Goal: Task Accomplishment & Management: Manage account settings

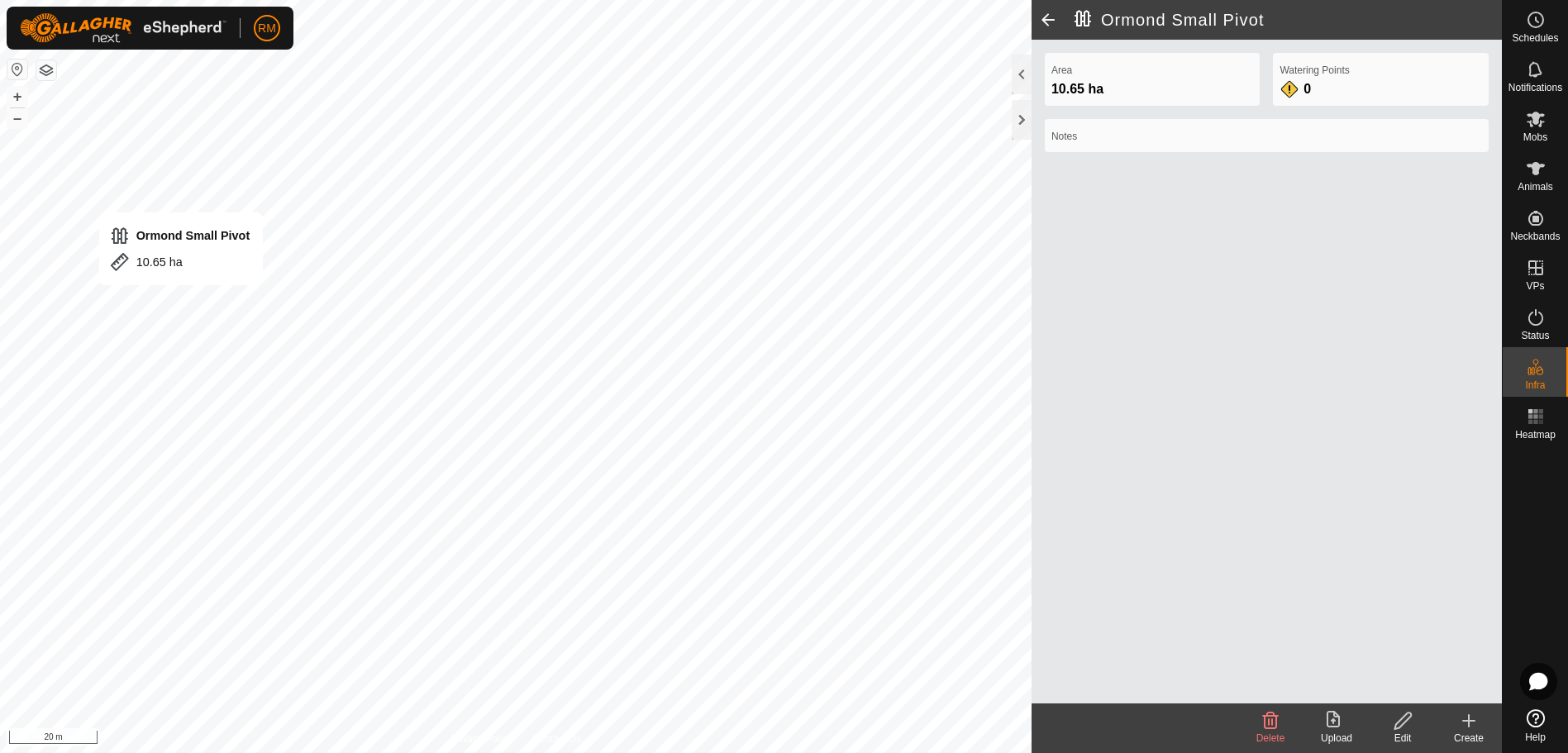
click at [0, 389] on html "RM Schedules Notifications Mobs Animals Neckbands VPs Status Infra Heatmap Help…" at bounding box center [784, 376] width 1568 height 753
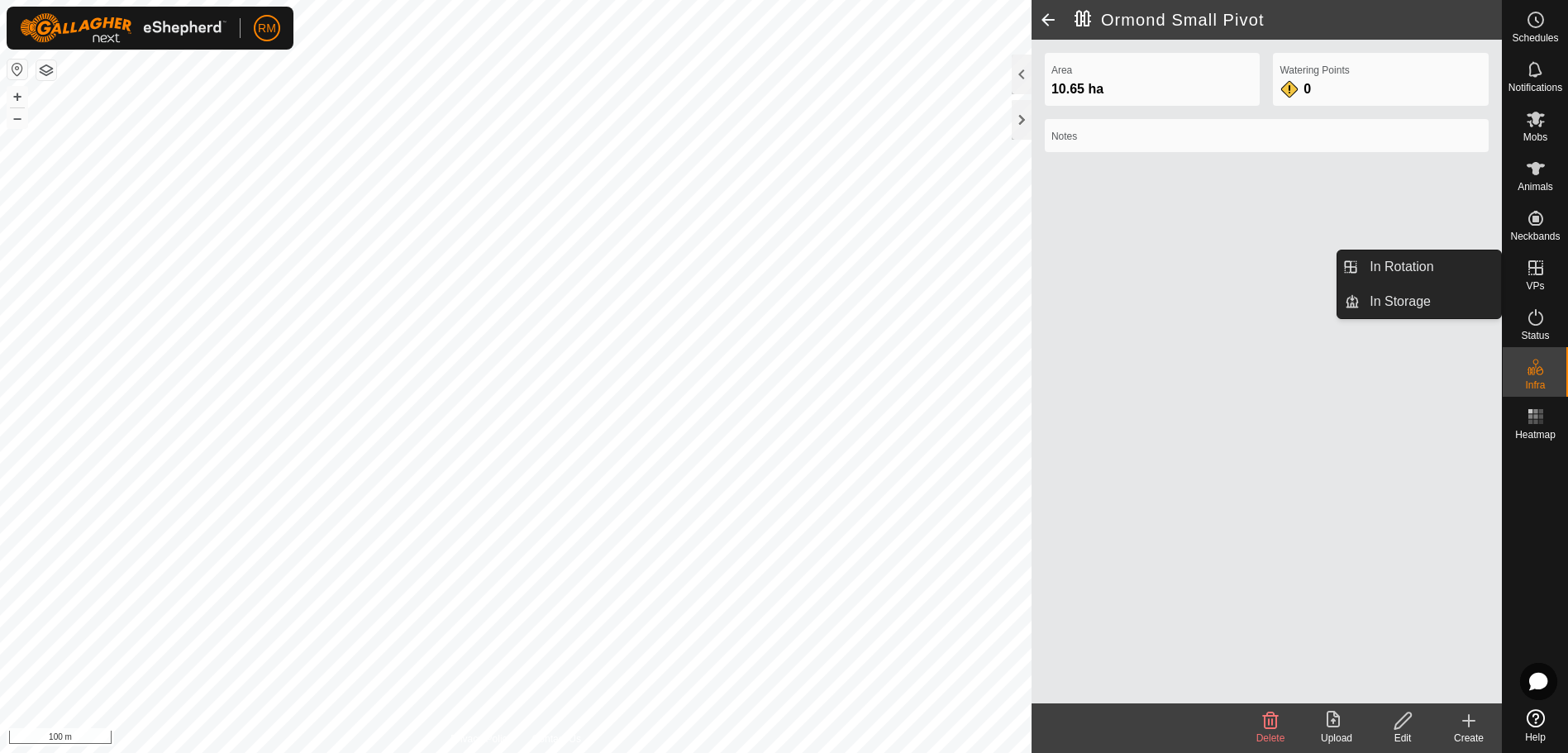
click at [1541, 270] on icon at bounding box center [1536, 267] width 19 height 19
click at [1435, 263] on link "In Rotation" at bounding box center [1431, 267] width 141 height 33
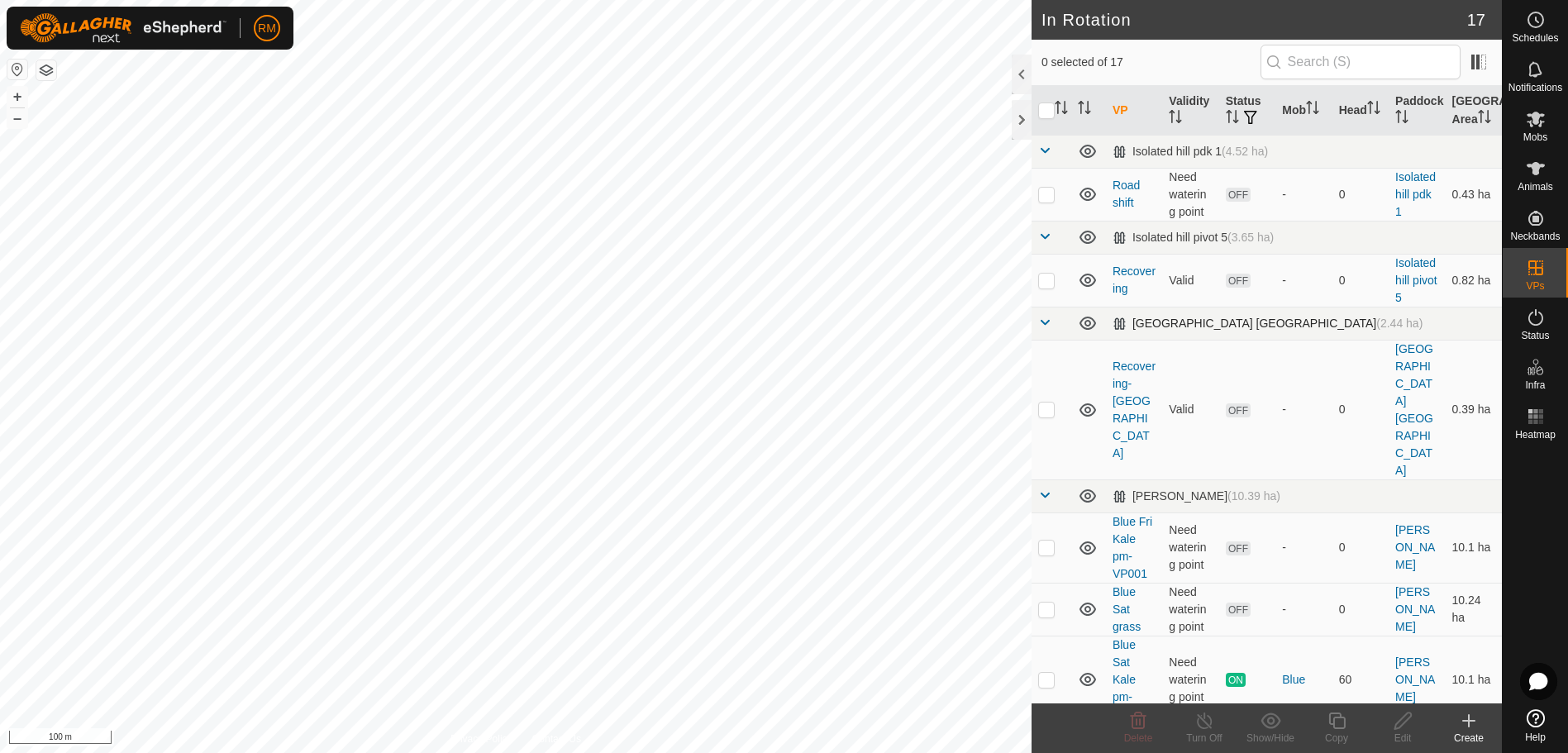
checkbox input "true"
click at [1339, 714] on icon at bounding box center [1337, 721] width 17 height 17
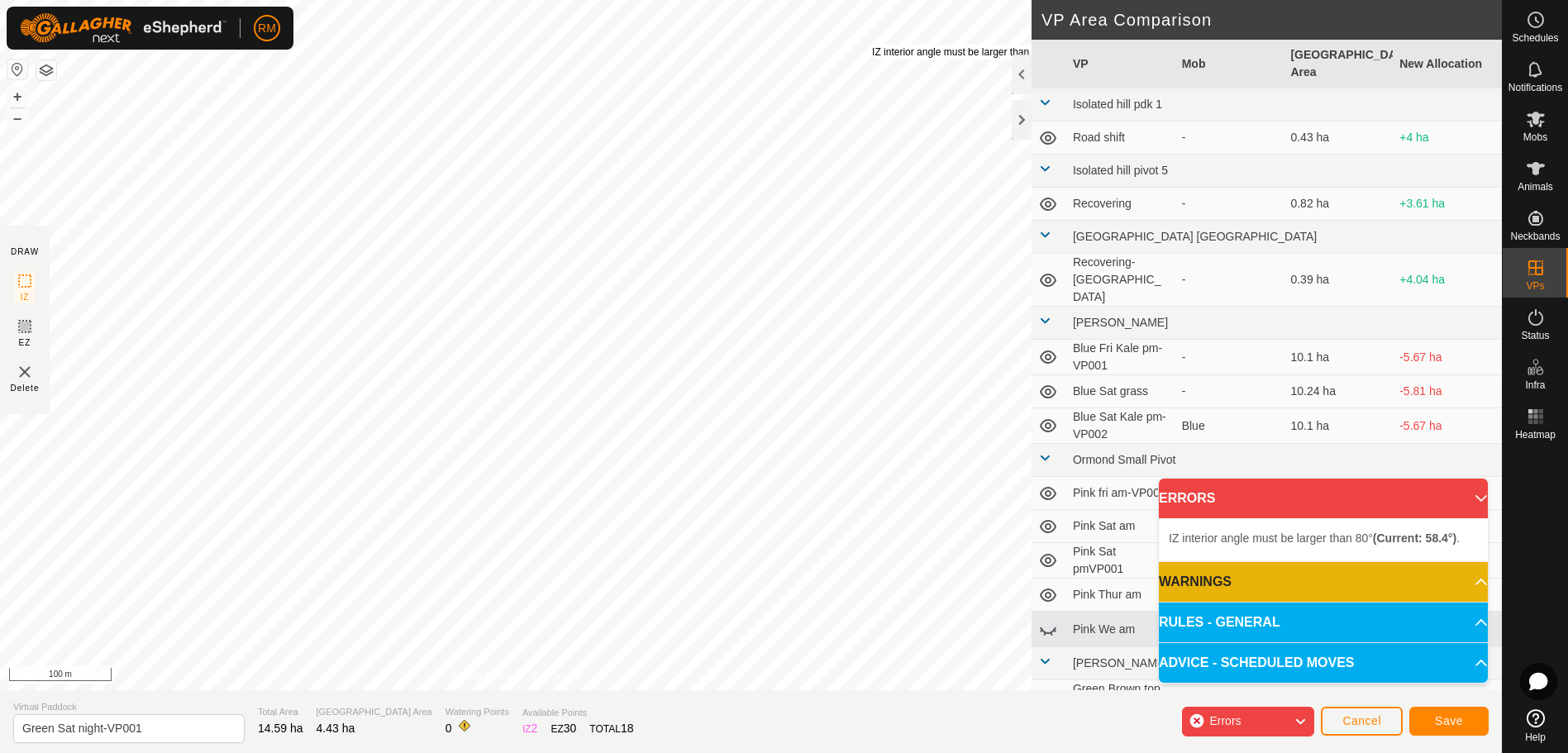
click at [873, 45] on div "IZ interior angle must be larger than 80° (Current: 58.4°) ." at bounding box center [997, 52] width 250 height 15
click at [888, 52] on div "IZ interior angle must be larger than 80° (Current: 58.4°) ." at bounding box center [1012, 59] width 250 height 15
click at [772, 398] on div "IZ interior angle must be larger than 80° (Current: 32.6°) ." at bounding box center [897, 406] width 250 height 15
click at [787, 407] on div "IZ interior angle must be larger than 80° (Current: 32.6°) ." at bounding box center [912, 414] width 250 height 15
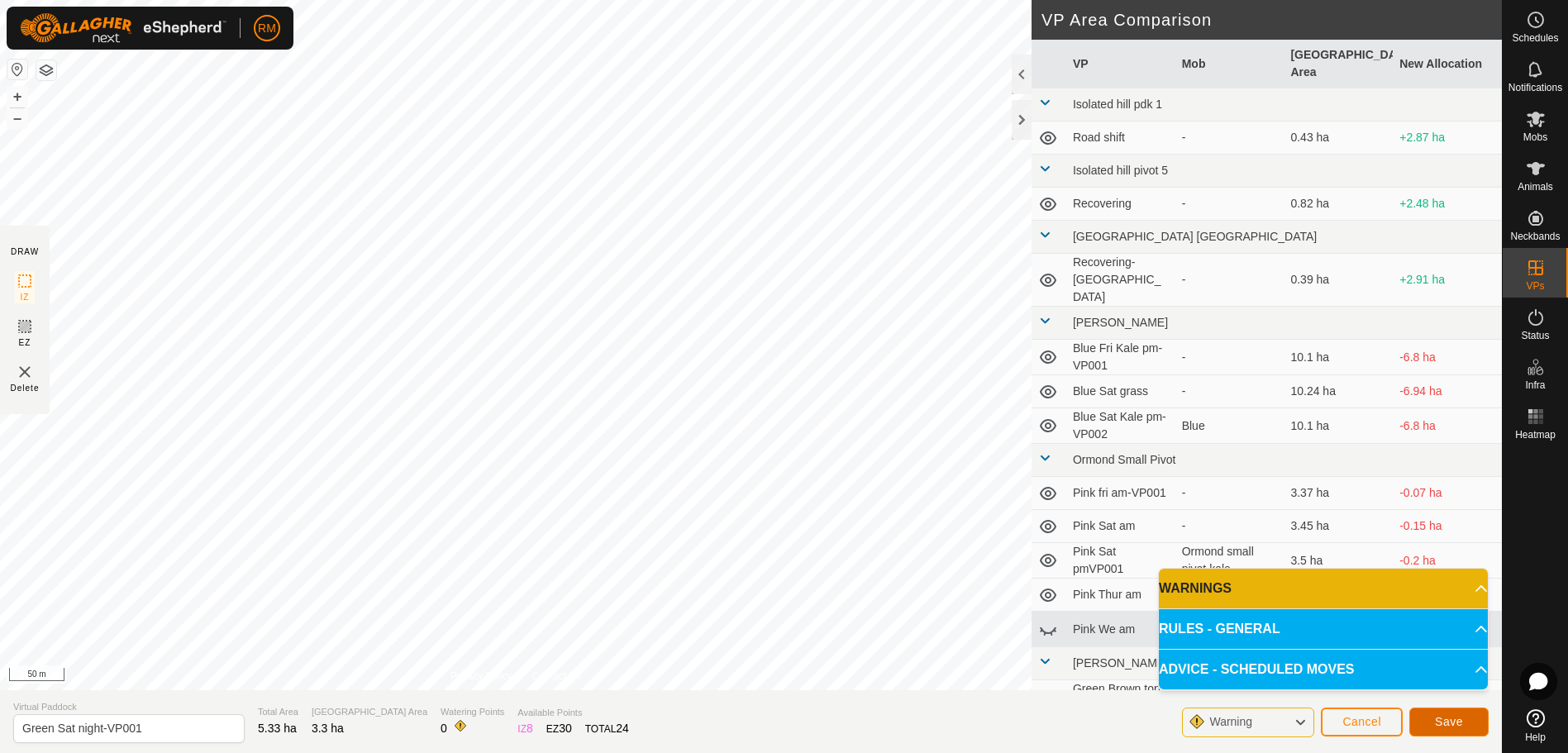
click at [1447, 724] on span "Save" at bounding box center [1449, 721] width 28 height 13
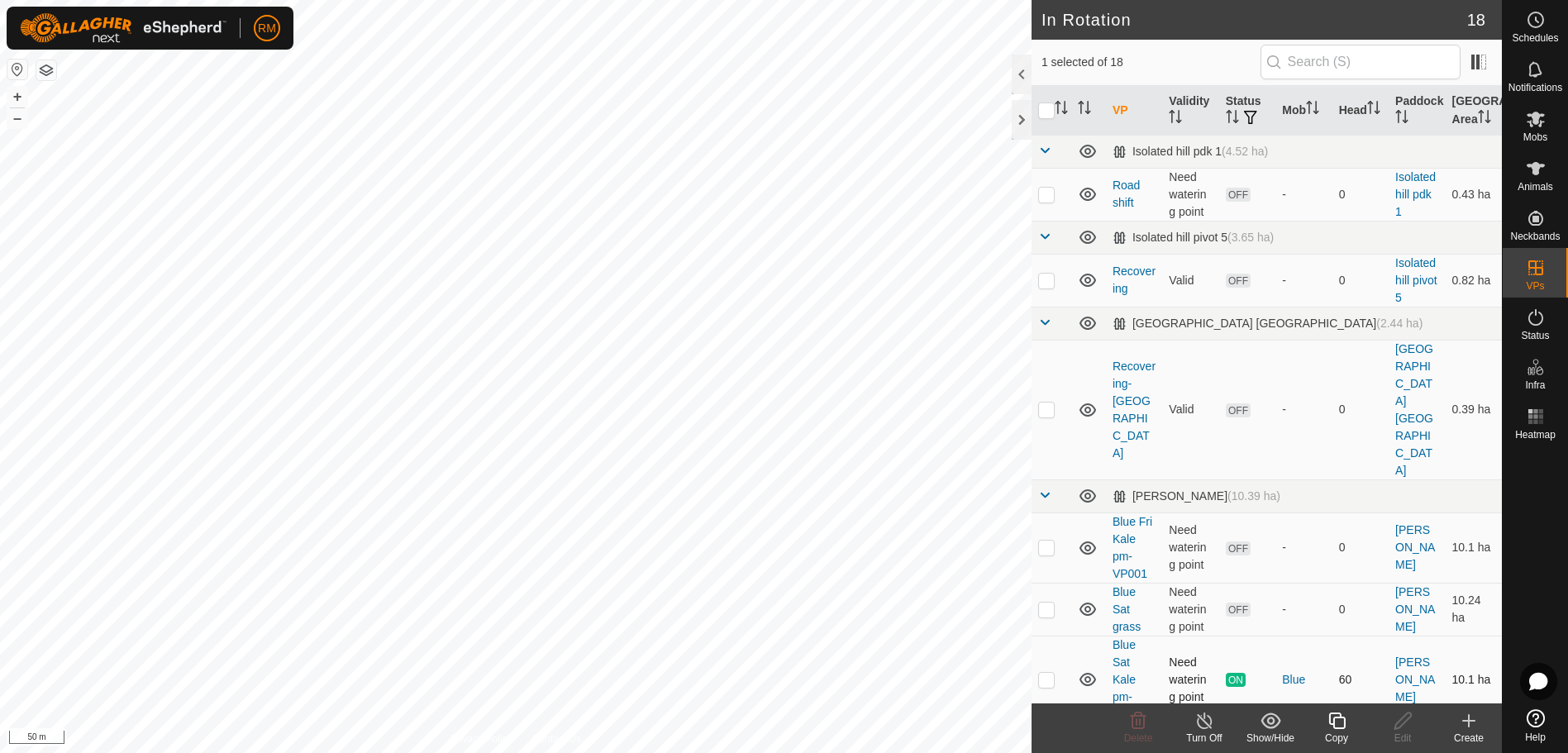
checkbox input "false"
checkbox input "true"
click at [1399, 723] on icon at bounding box center [1404, 721] width 20 height 19
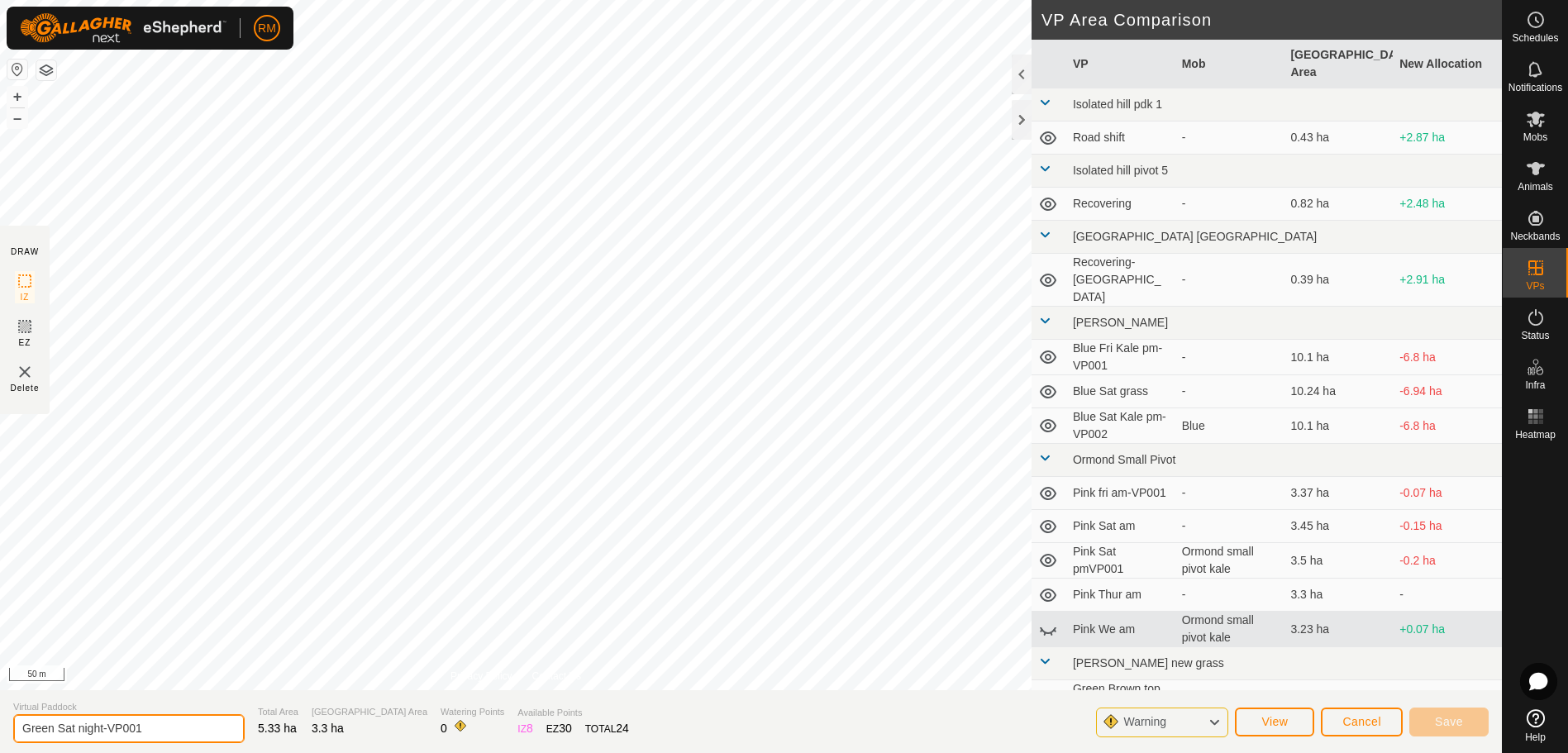
click at [150, 725] on input "Green Sat night-VP001" at bounding box center [128, 728] width 231 height 29
type input "Green Sat night 2"
click at [1466, 721] on button "Save" at bounding box center [1448, 721] width 79 height 29
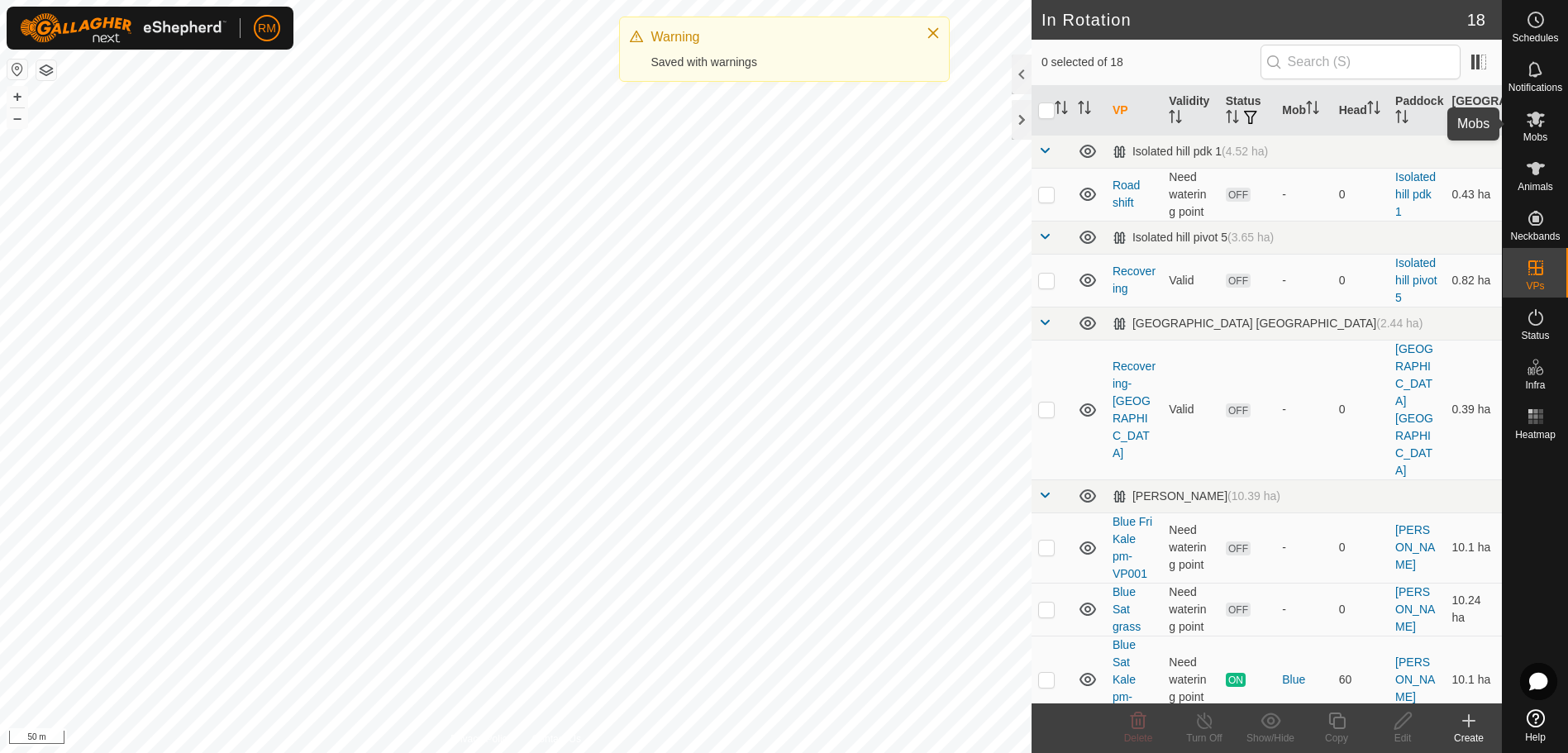
click at [1530, 122] on icon at bounding box center [1536, 119] width 19 height 16
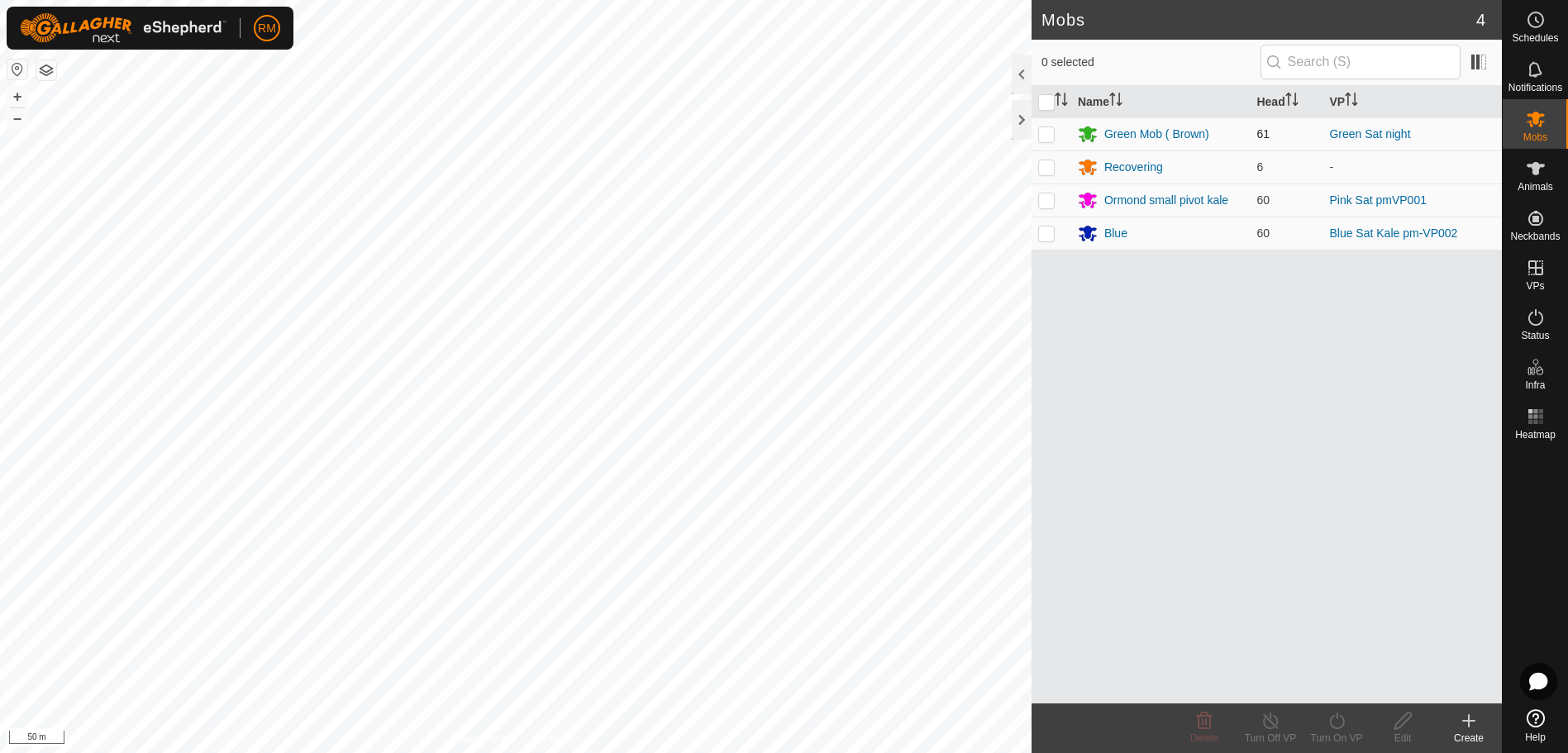
click at [1048, 137] on p-checkbox at bounding box center [1047, 134] width 17 height 13
checkbox input "true"
click at [1329, 719] on icon at bounding box center [1337, 721] width 20 height 19
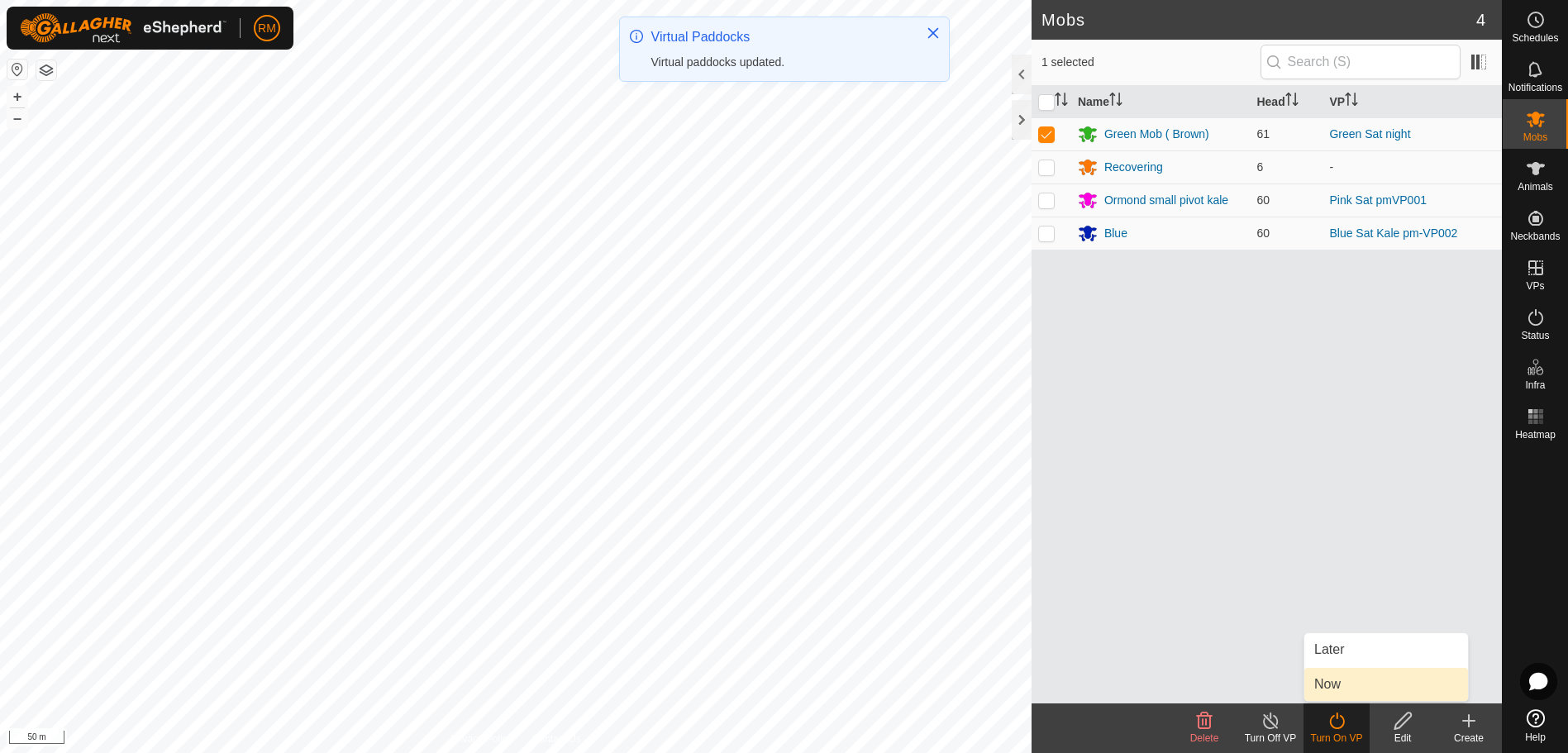
click at [1347, 686] on link "Now" at bounding box center [1386, 685] width 163 height 33
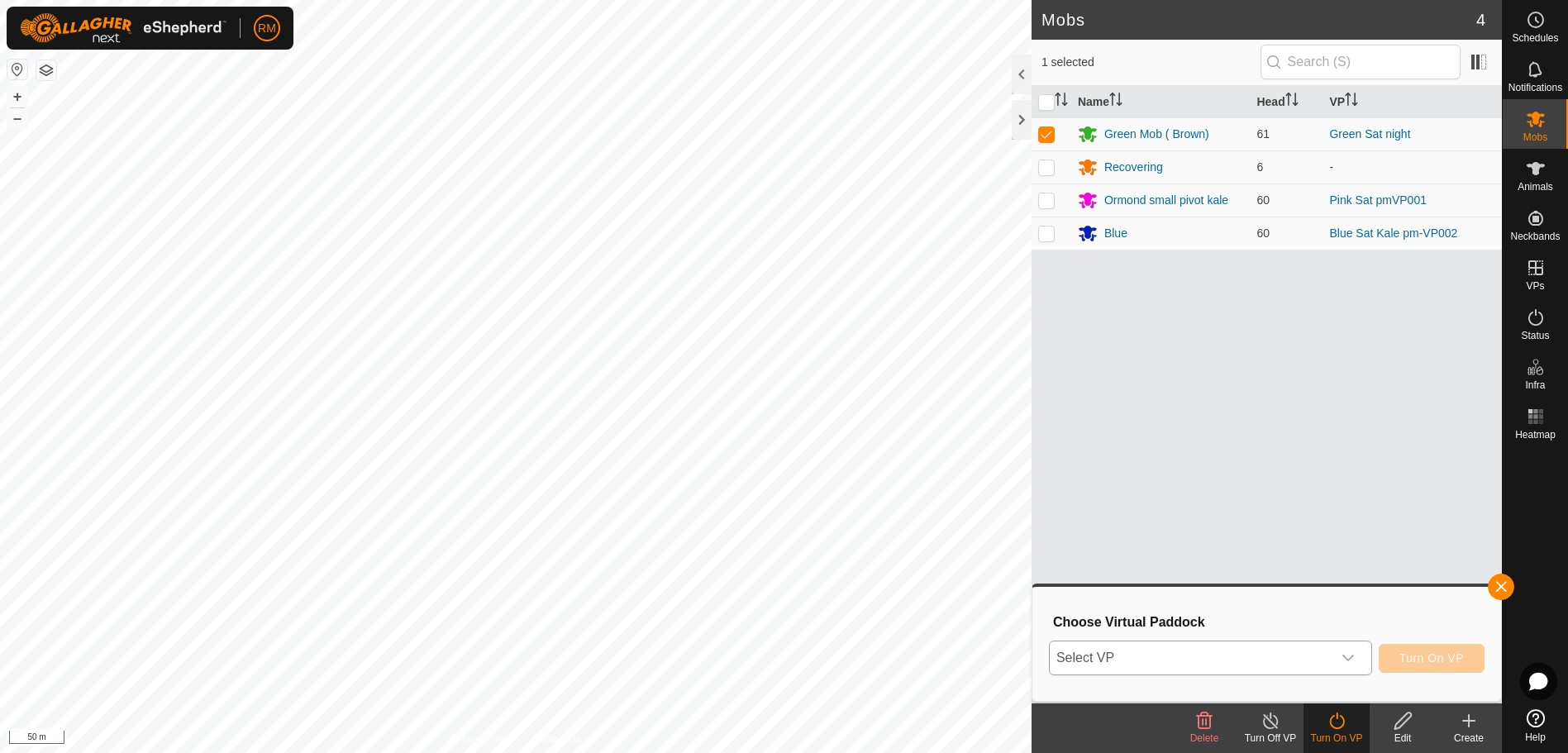
click at [1348, 658] on icon "dropdown trigger" at bounding box center [1348, 658] width 13 height 13
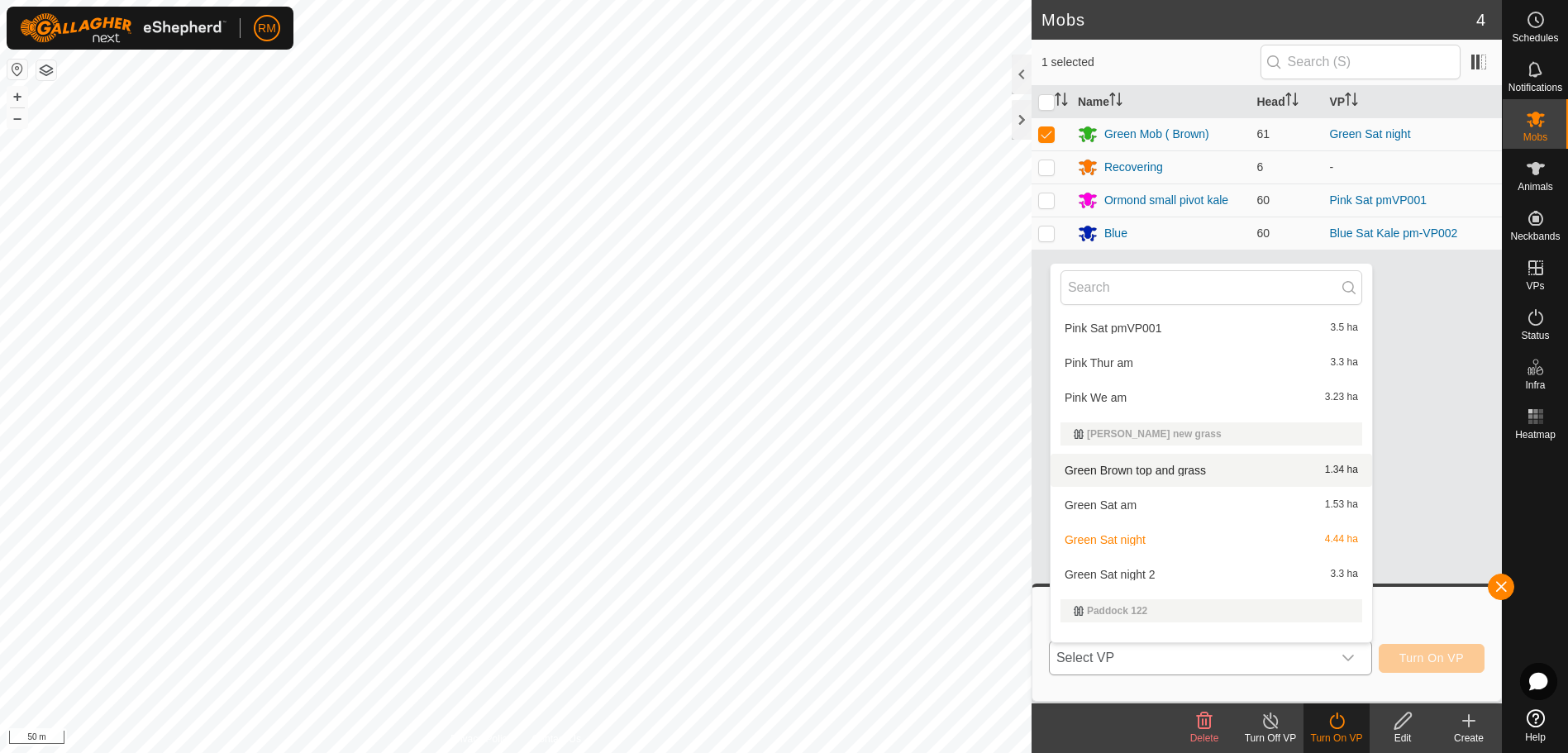
scroll to position [469, 0]
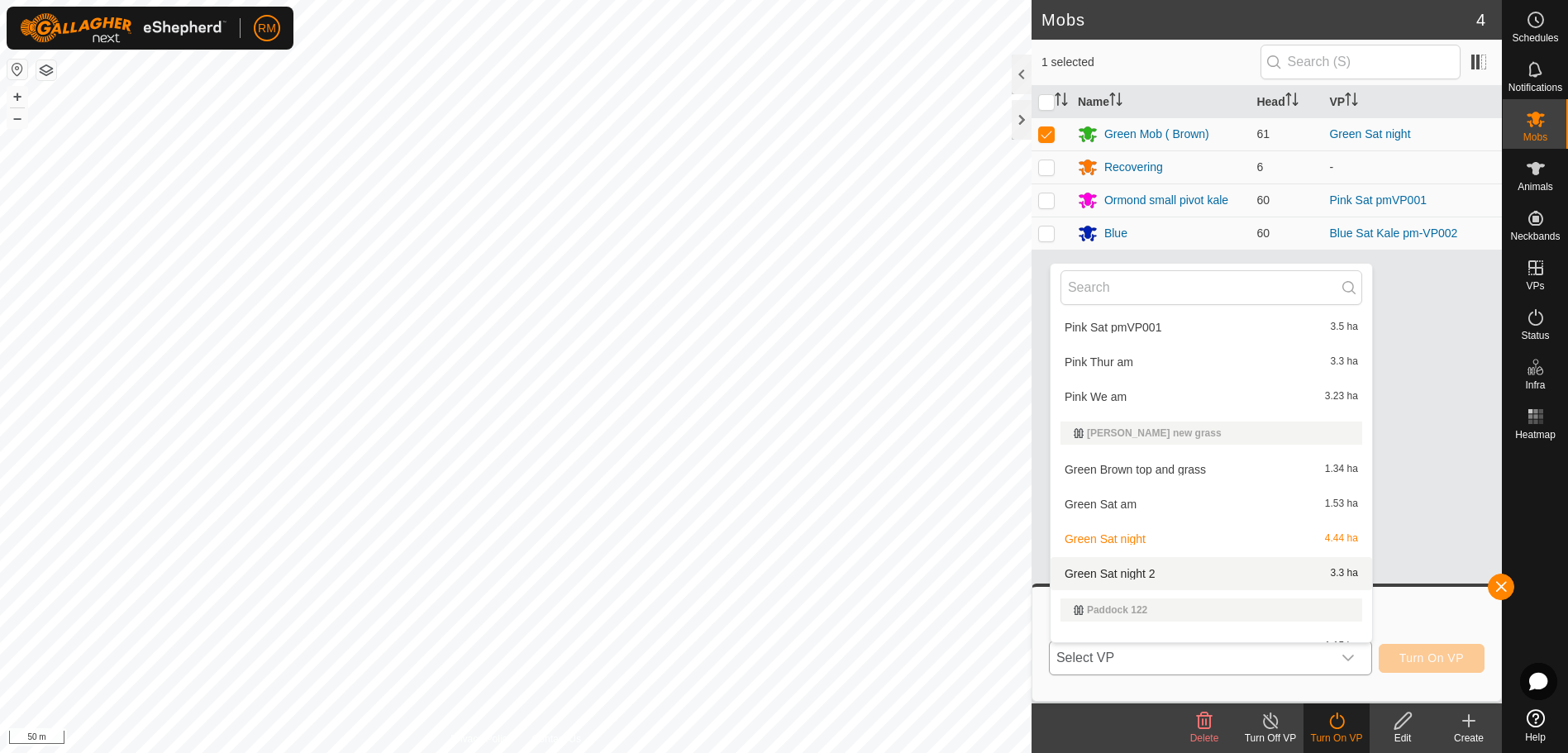
click at [1158, 571] on li "Green Sat night 2 3.3 ha" at bounding box center [1212, 574] width 321 height 33
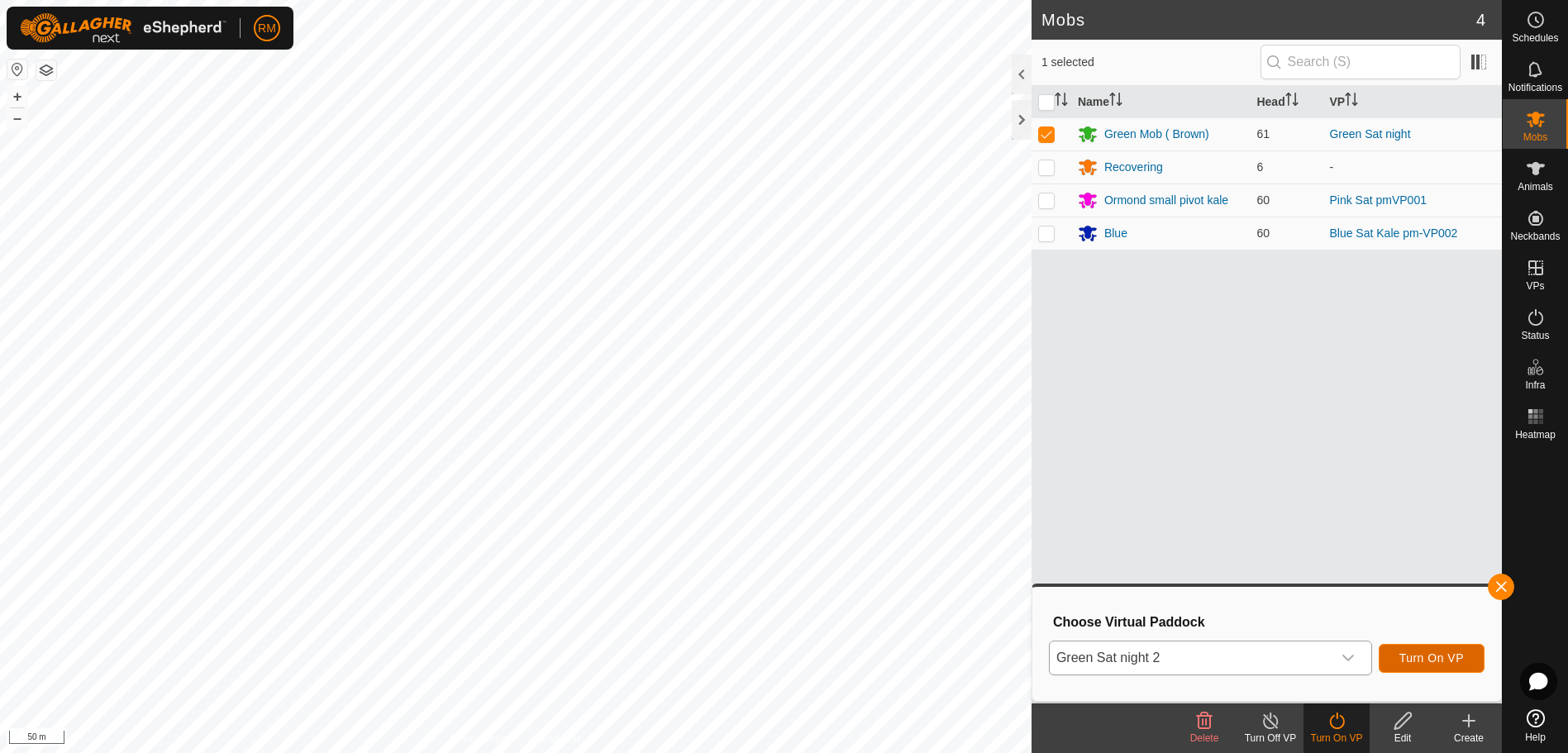
click at [1421, 659] on span "Turn On VP" at bounding box center [1432, 658] width 64 height 13
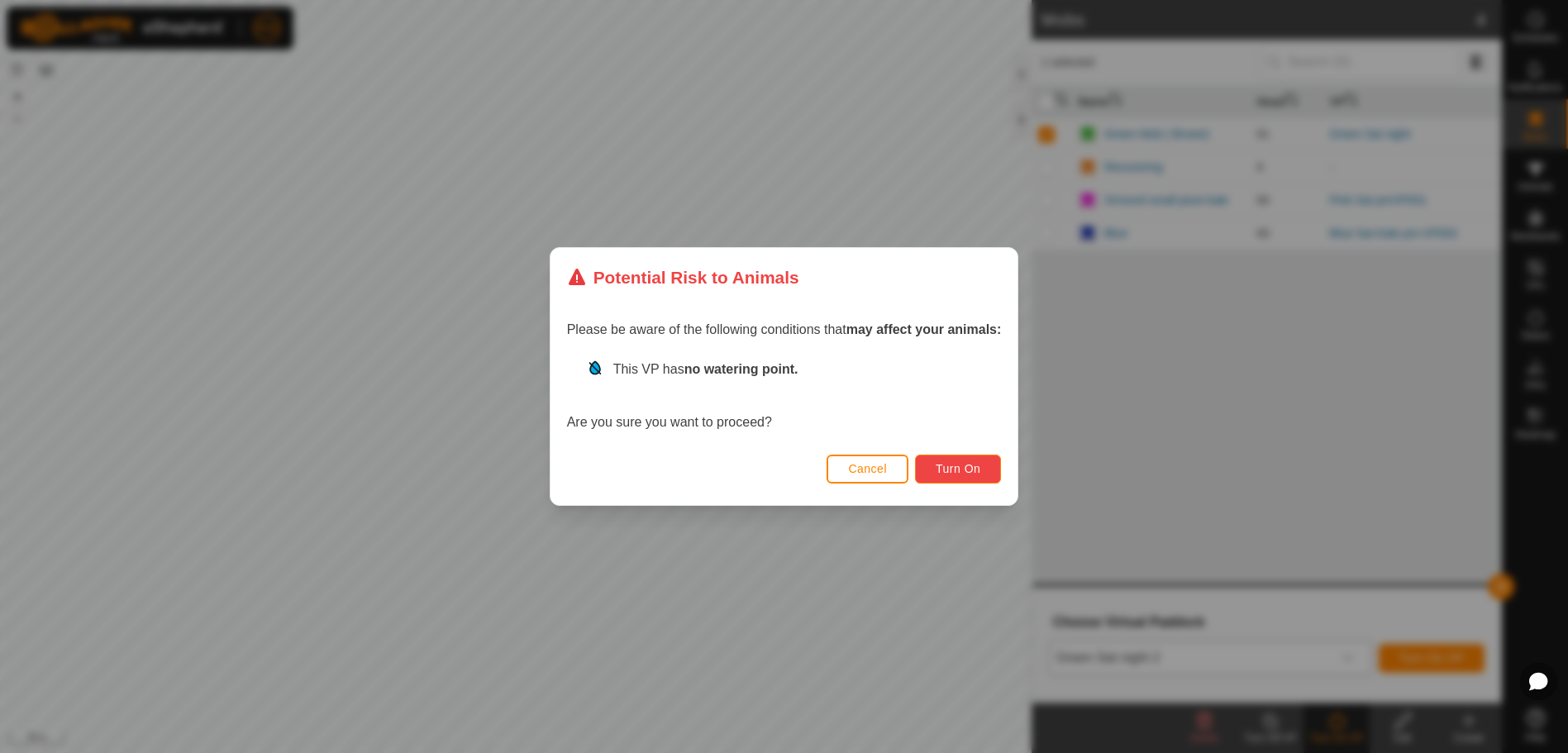
click at [978, 480] on button "Turn On" at bounding box center [958, 469] width 86 height 29
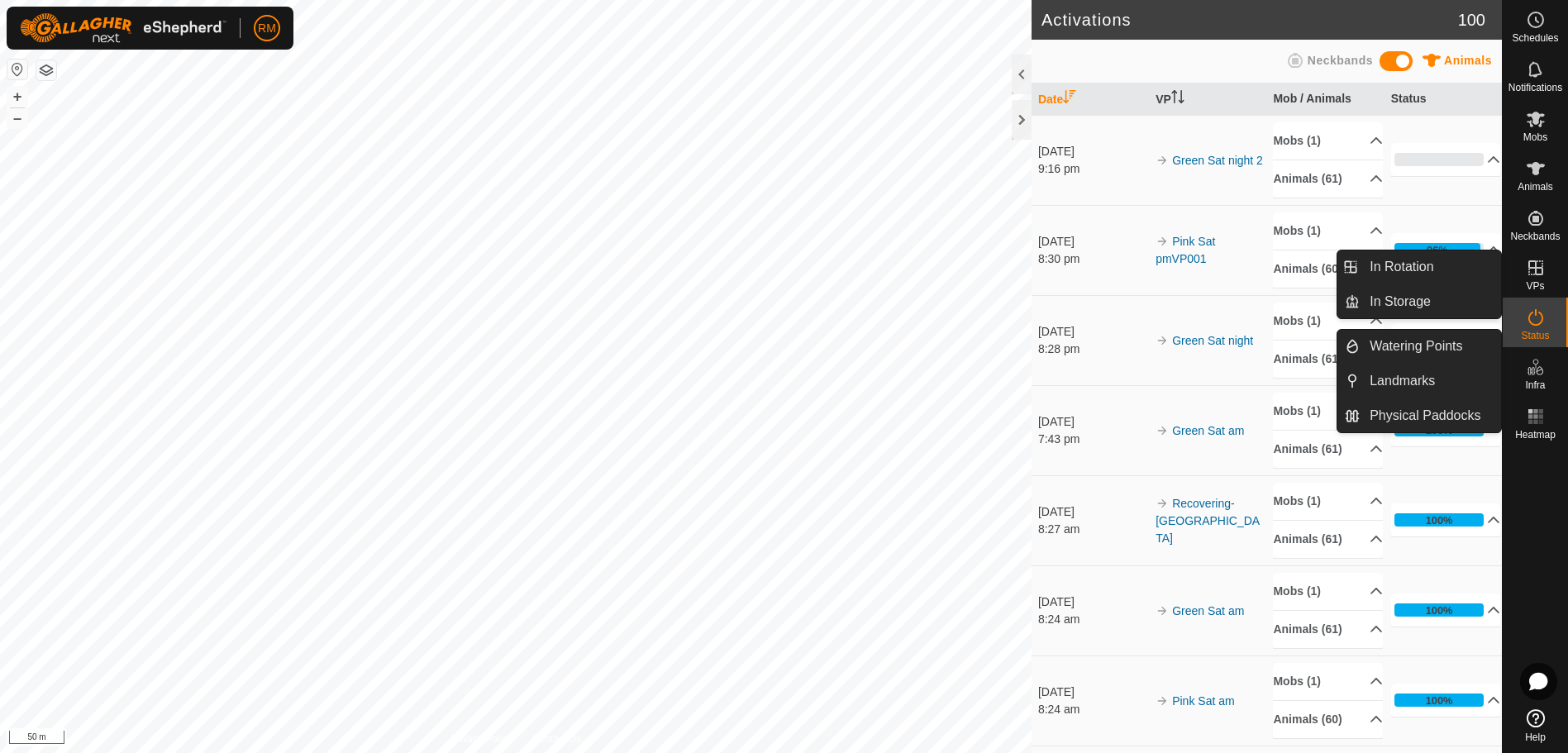
click at [1541, 276] on icon at bounding box center [1536, 267] width 19 height 19
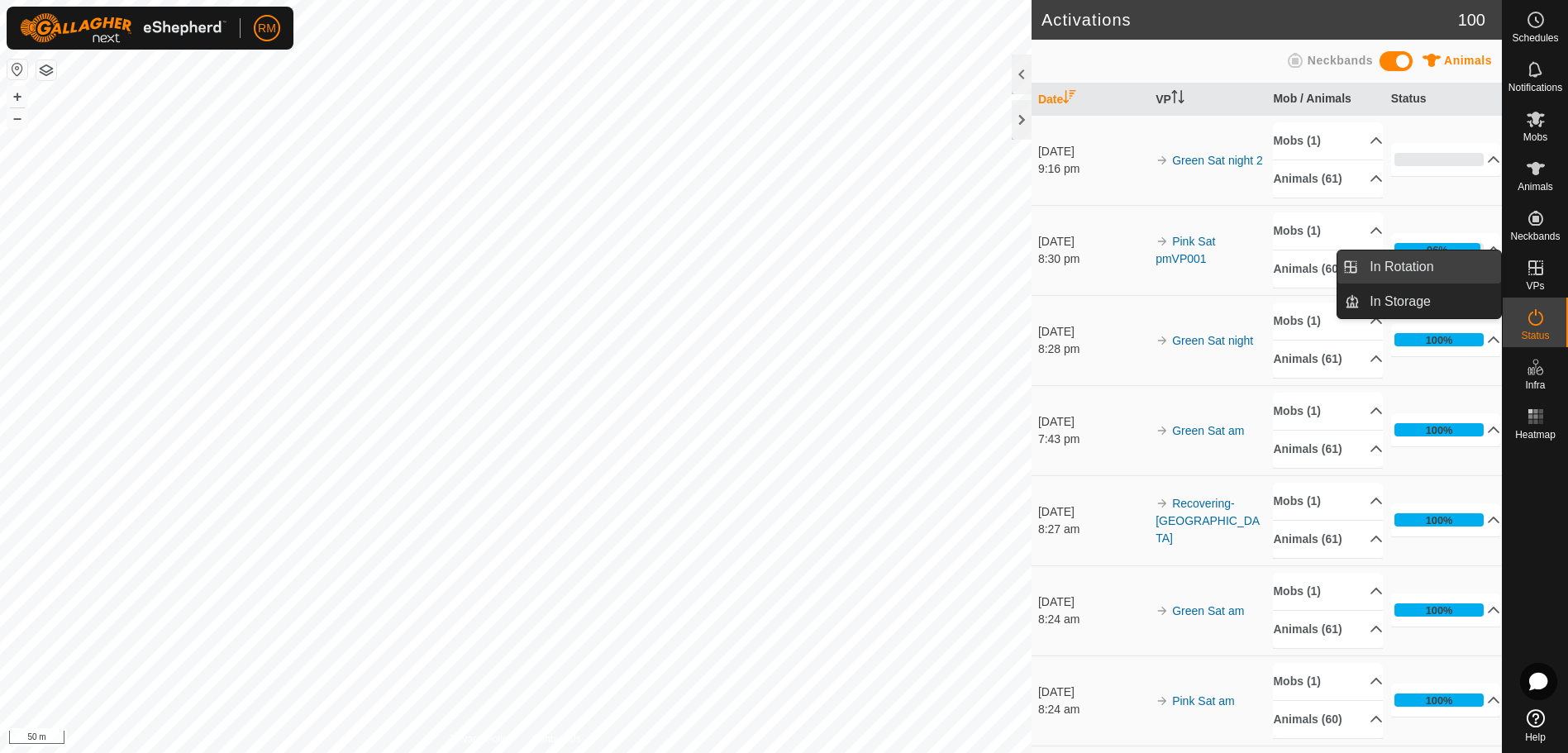
click at [1377, 270] on link "In Rotation" at bounding box center [1431, 267] width 141 height 33
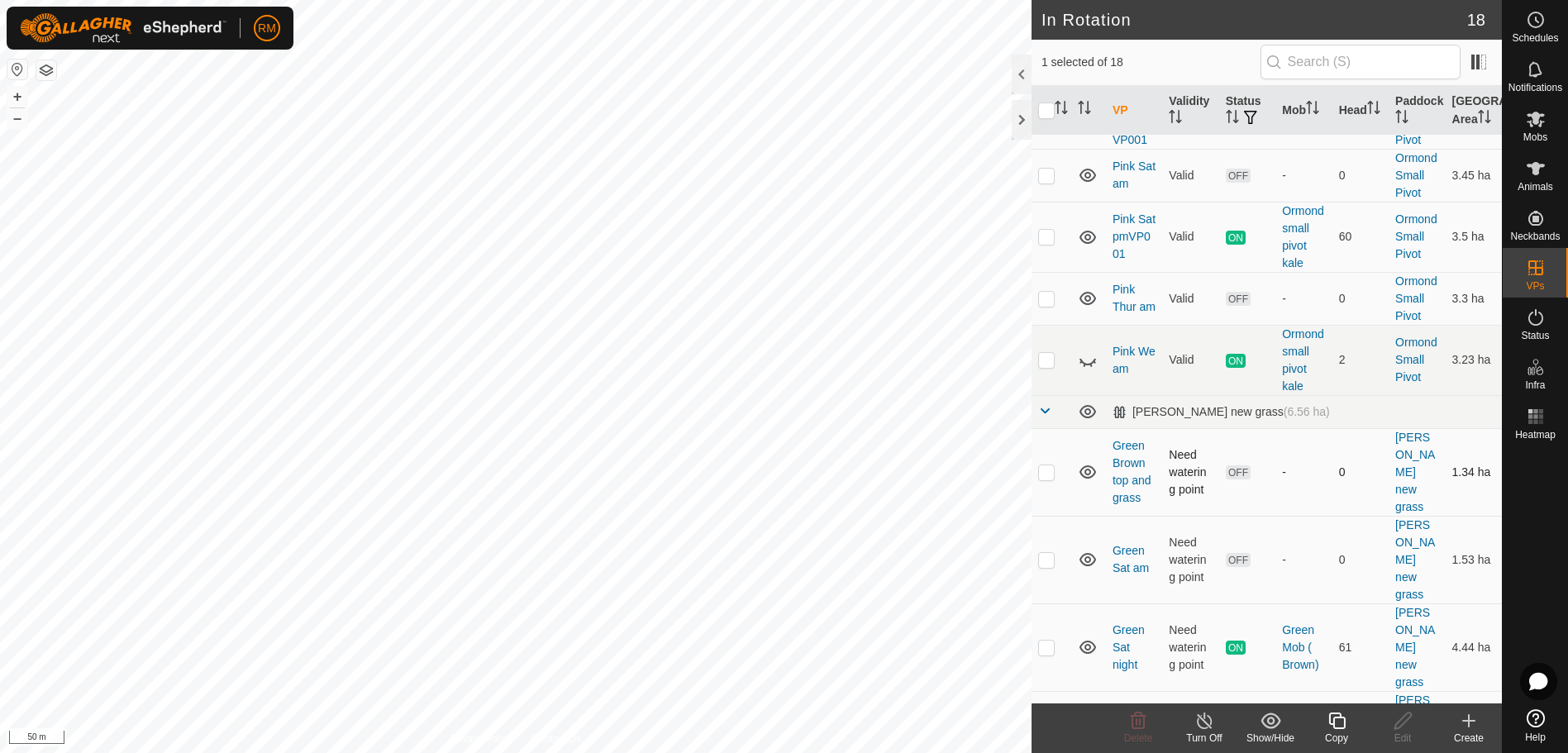
scroll to position [661, 0]
click at [1048, 465] on p-checkbox at bounding box center [1047, 472] width 17 height 13
checkbox input "true"
click at [1044, 728] on p-checkbox at bounding box center [1047, 734] width 17 height 13
checkbox input "false"
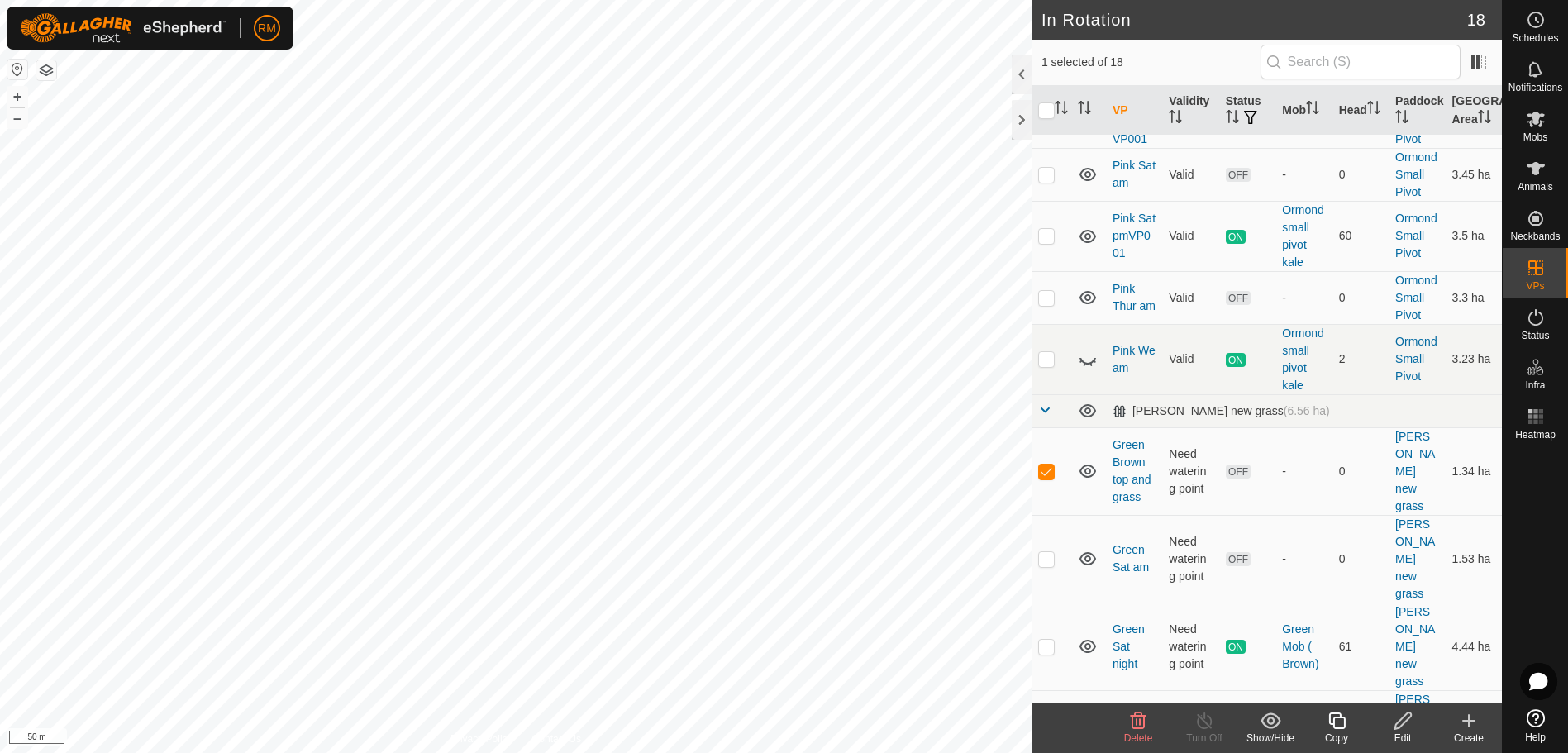
click at [1138, 722] on icon at bounding box center [1138, 721] width 19 height 19
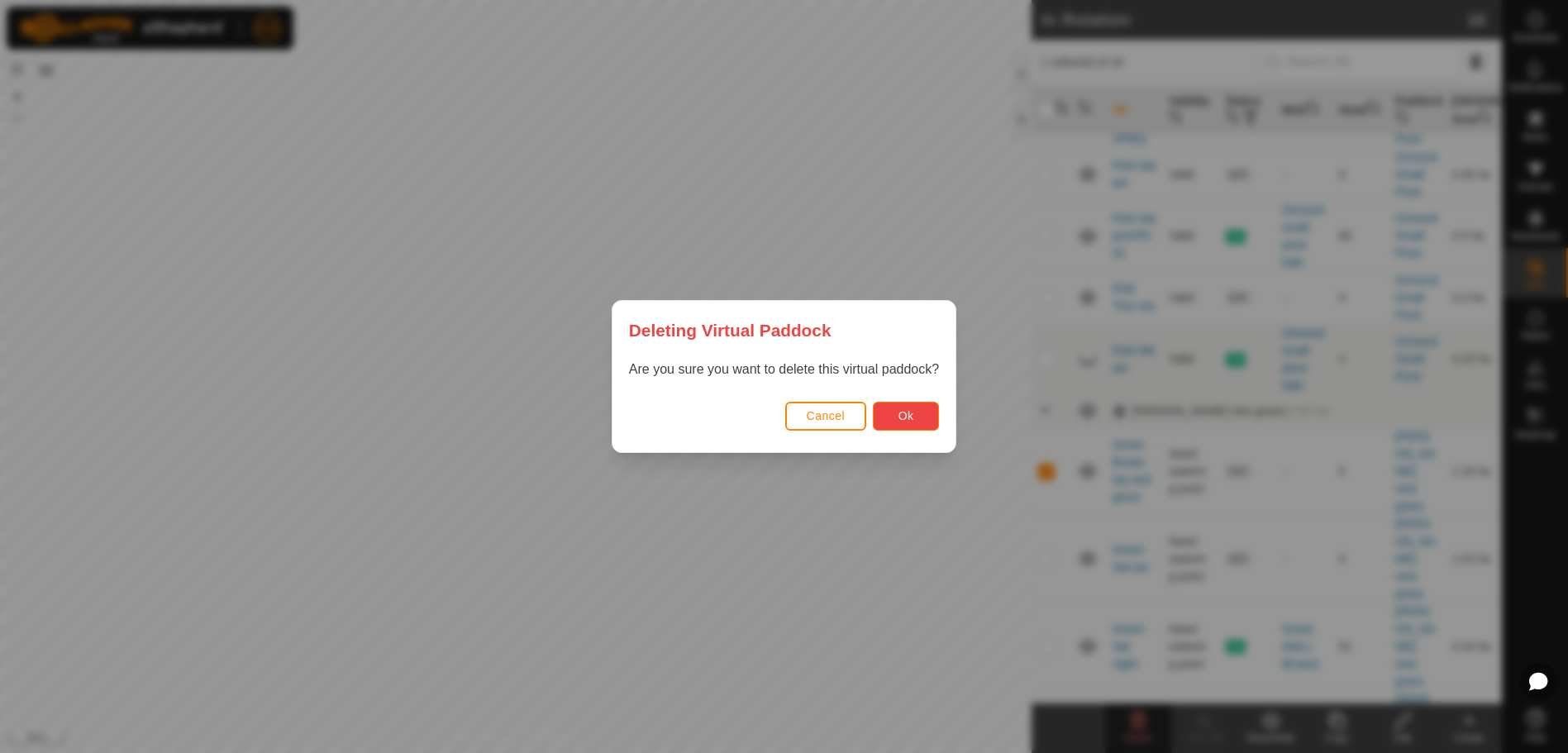
click at [918, 427] on button "Ok" at bounding box center [905, 416] width 66 height 29
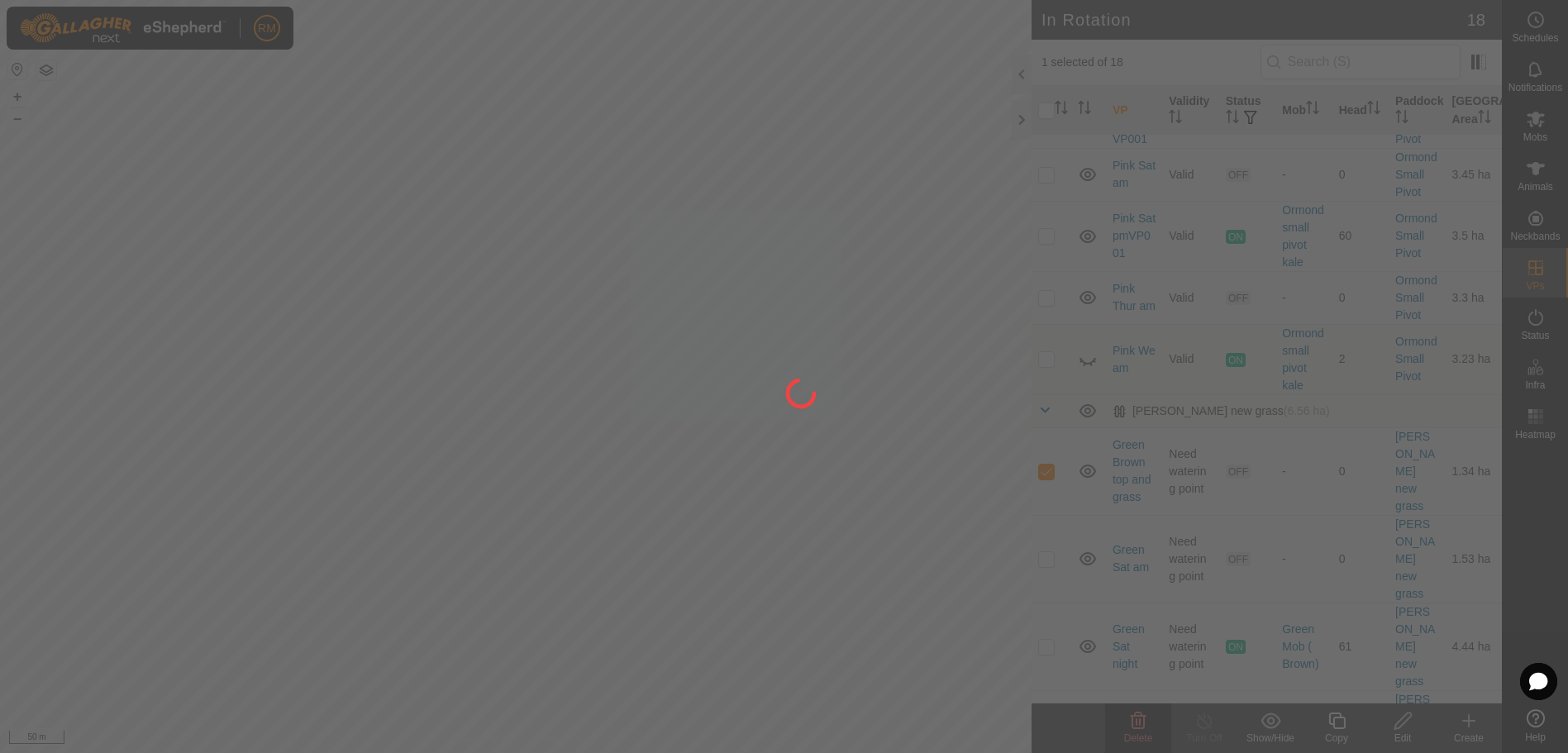
checkbox input "false"
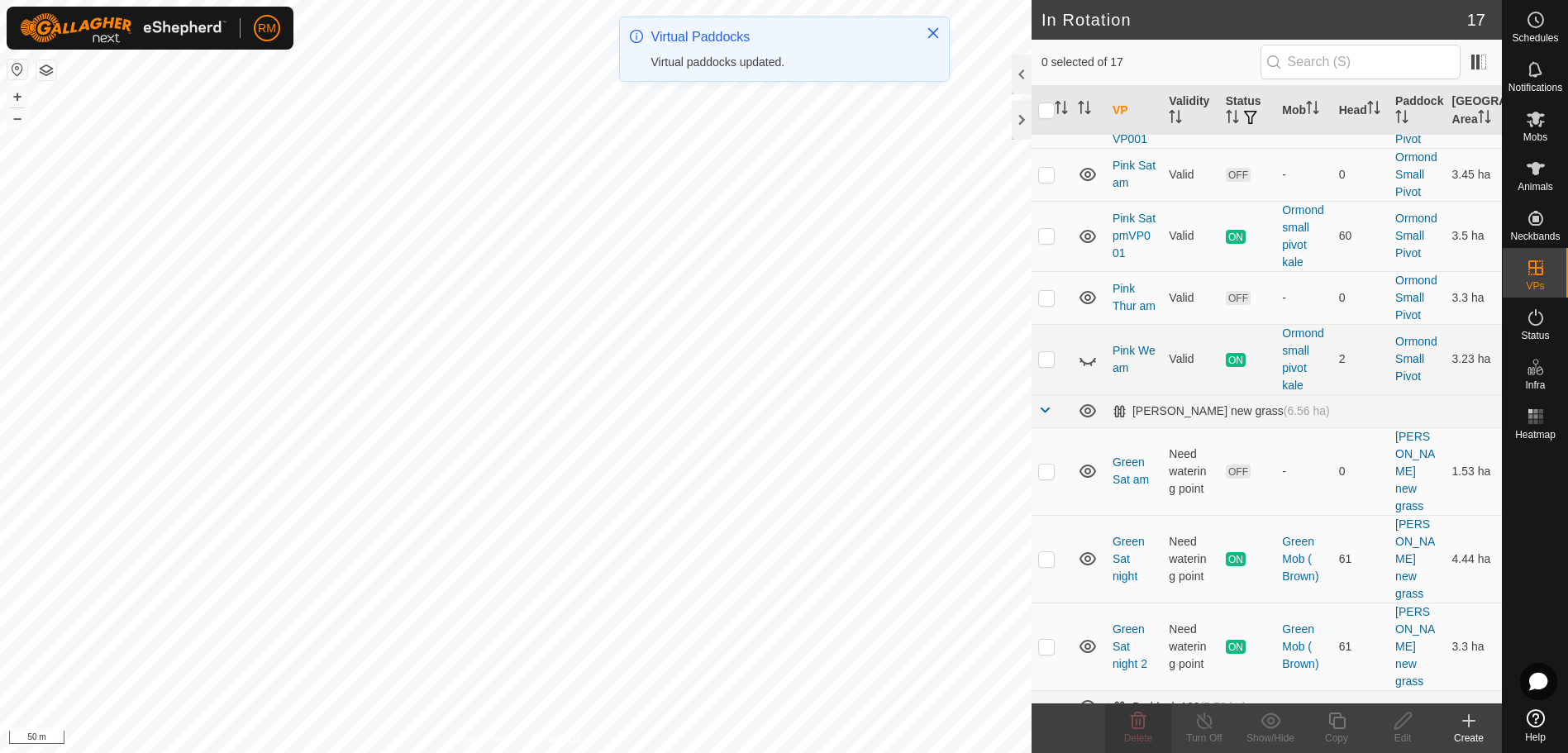
click at [1054, 752] on p-checkbox at bounding box center [1047, 759] width 17 height 13
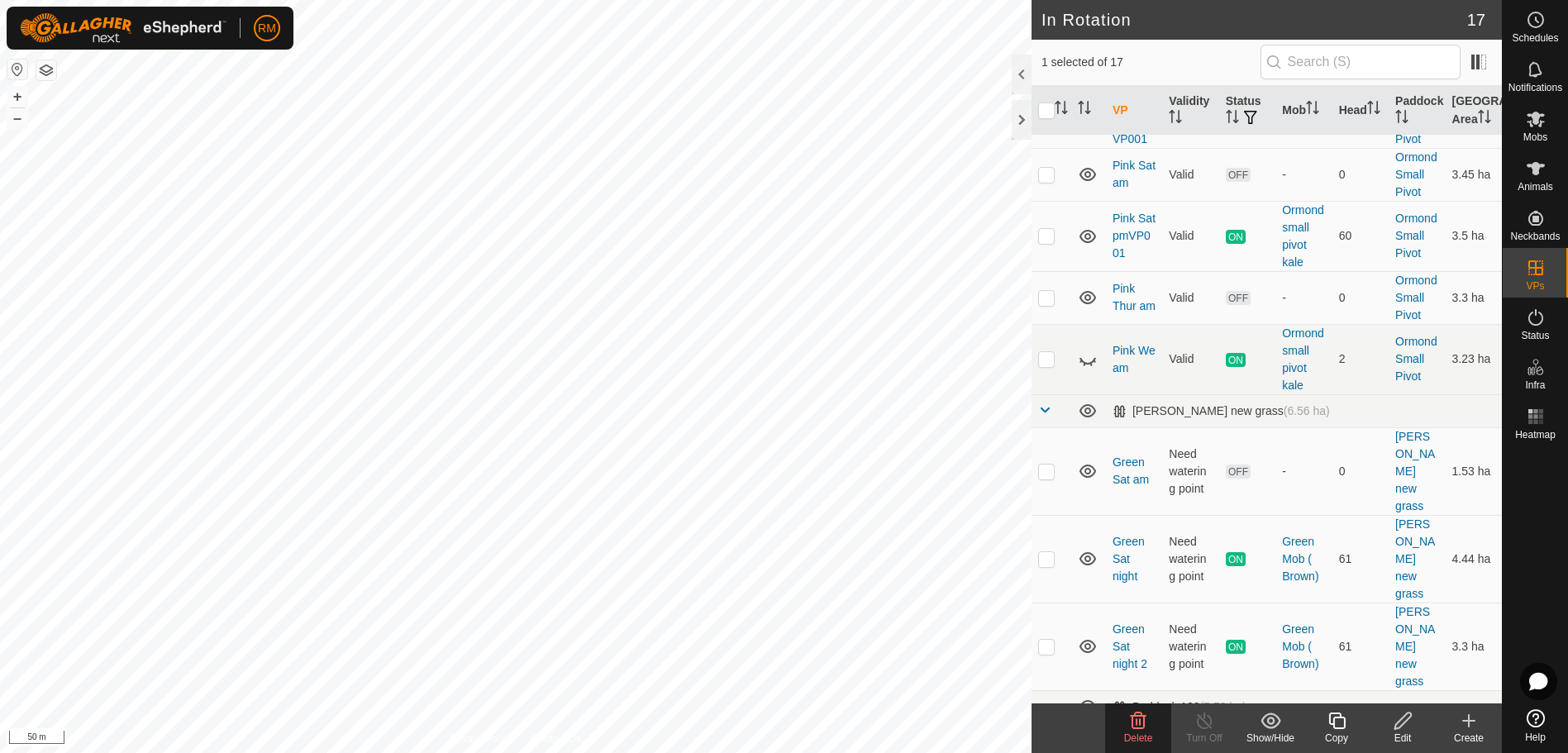
click at [1137, 723] on icon at bounding box center [1138, 721] width 16 height 17
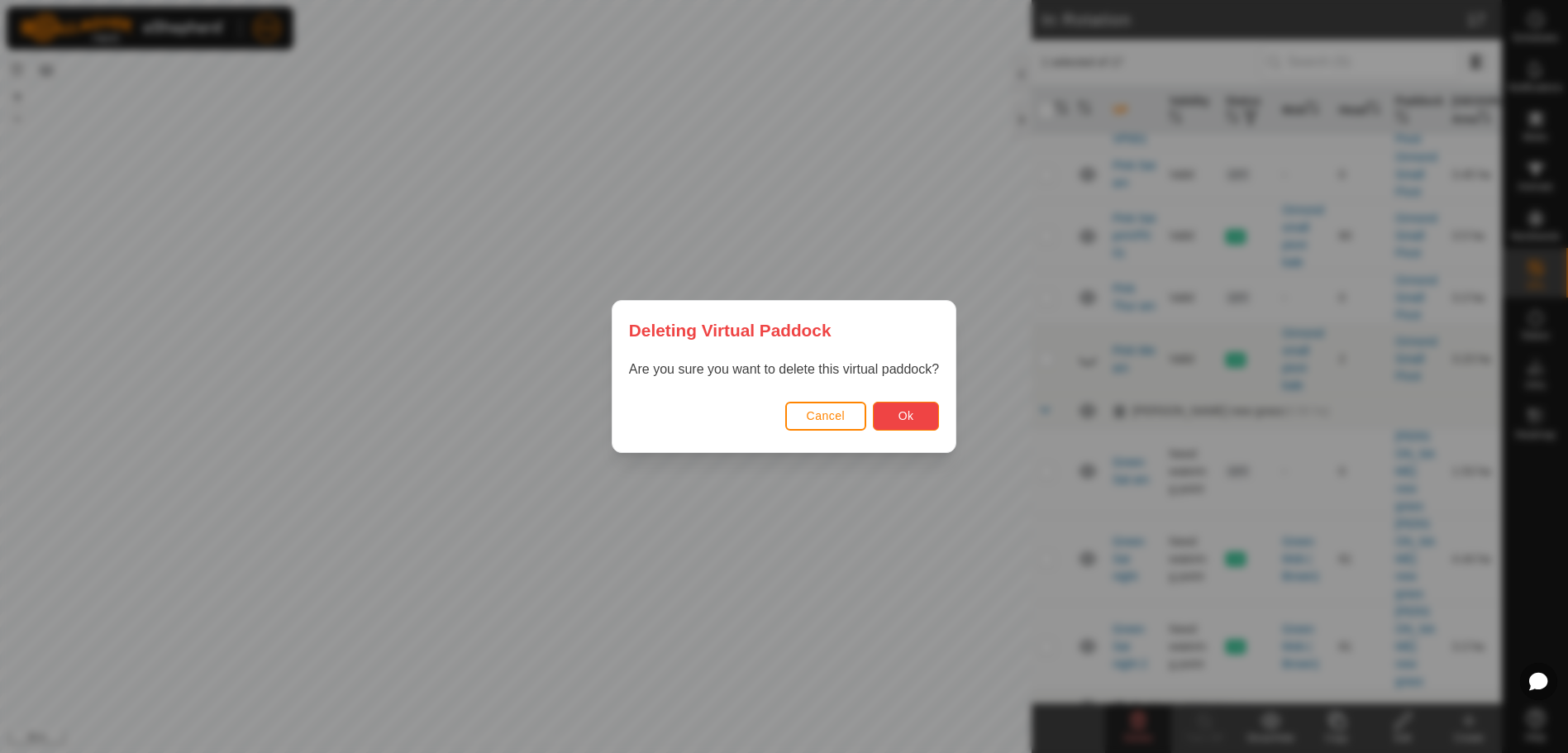
click at [901, 424] on button "Ok" at bounding box center [905, 416] width 66 height 29
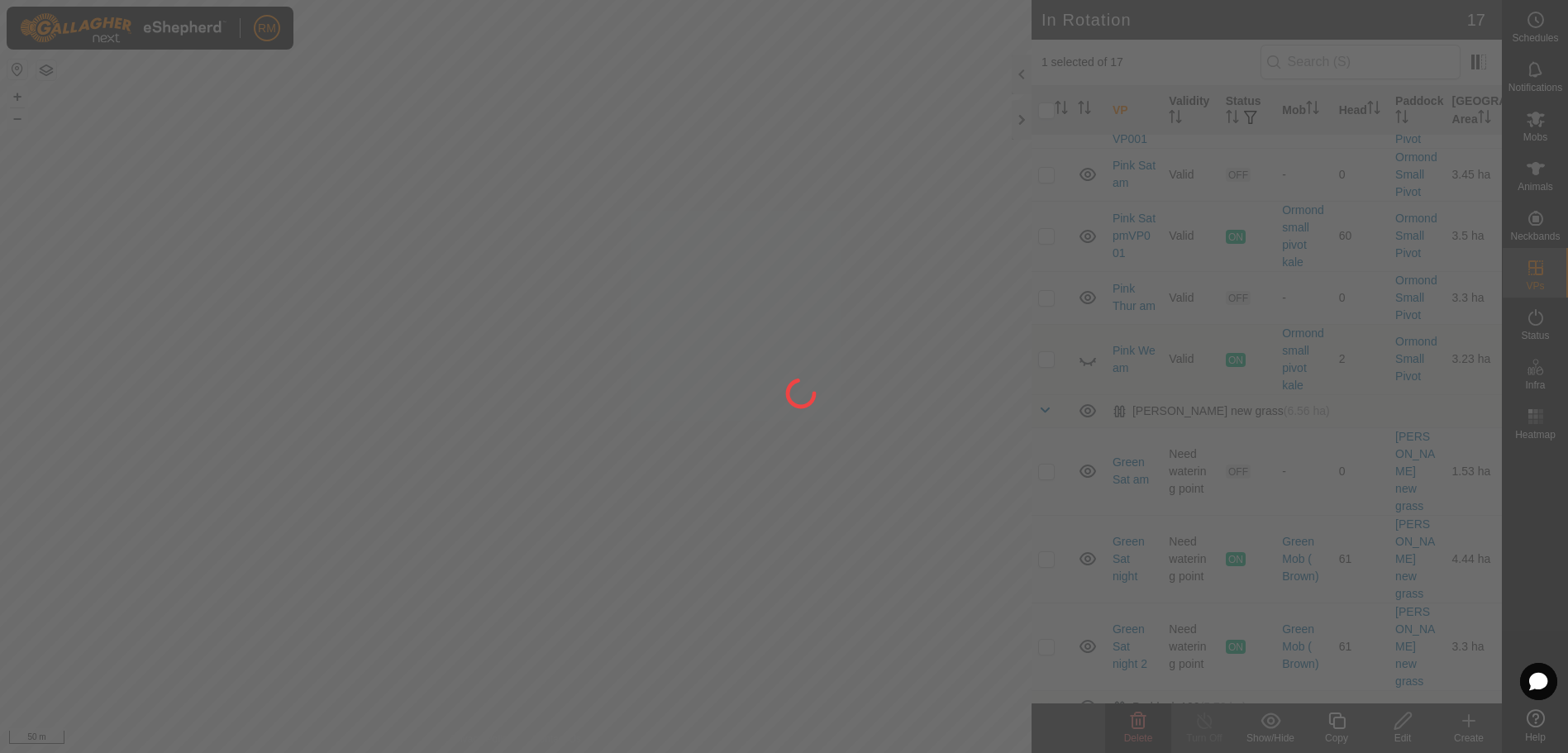
checkbox input "false"
